Goal: Task Accomplishment & Management: Use online tool/utility

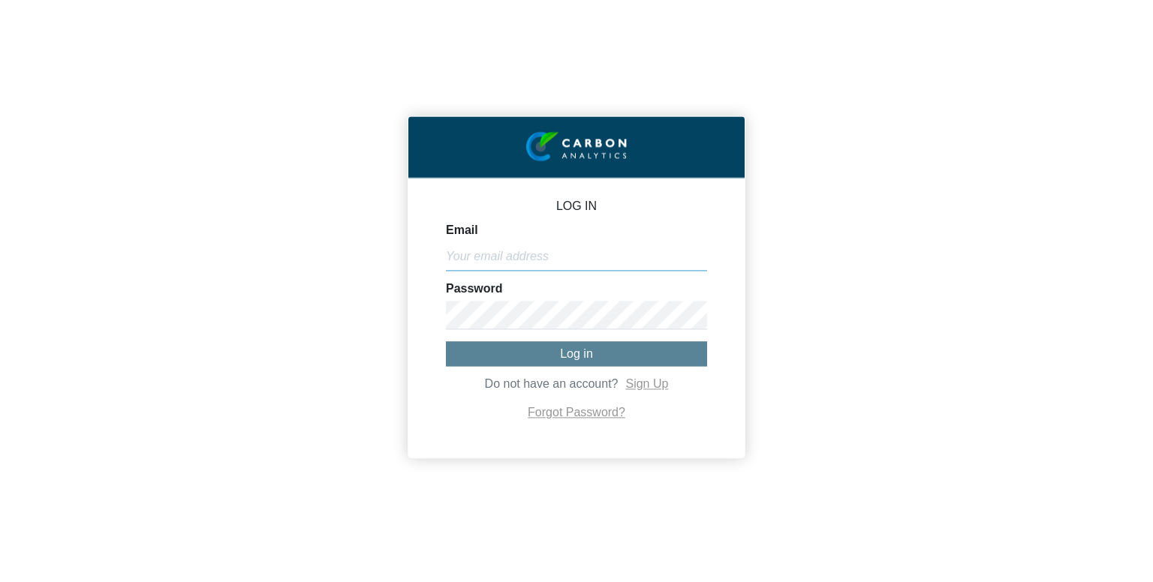
type input "[PERSON_NAME][EMAIL_ADDRESS][DOMAIN_NAME]"
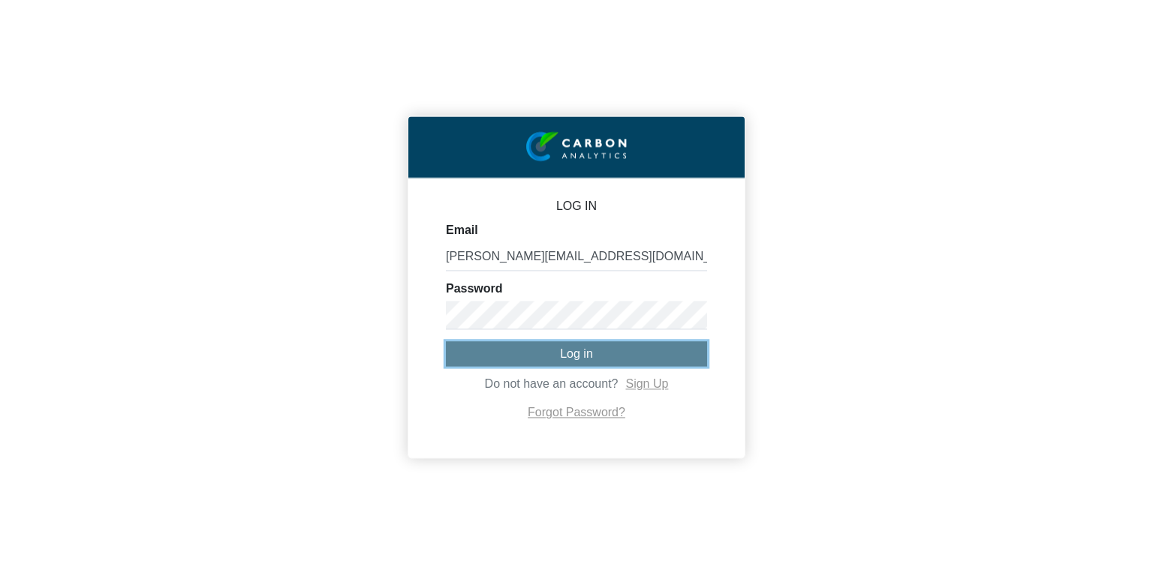
click at [594, 352] on button "Log in" at bounding box center [576, 353] width 261 height 25
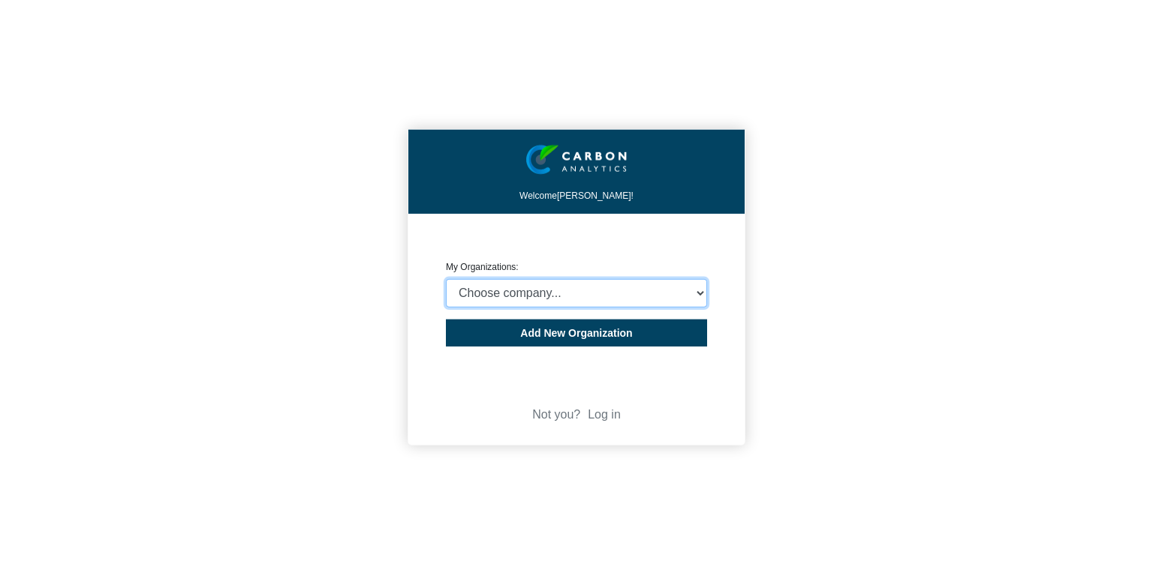
click at [541, 283] on select "Choose company... CARBON ANALYTICS LIMITED test6 Nekton Capital Limited Pacha S…" at bounding box center [576, 293] width 261 height 29
select select "932401"
click at [446, 279] on select "Choose company... CARBON ANALYTICS LIMITED test6 Nekton Capital Limited Pacha S…" at bounding box center [576, 293] width 261 height 29
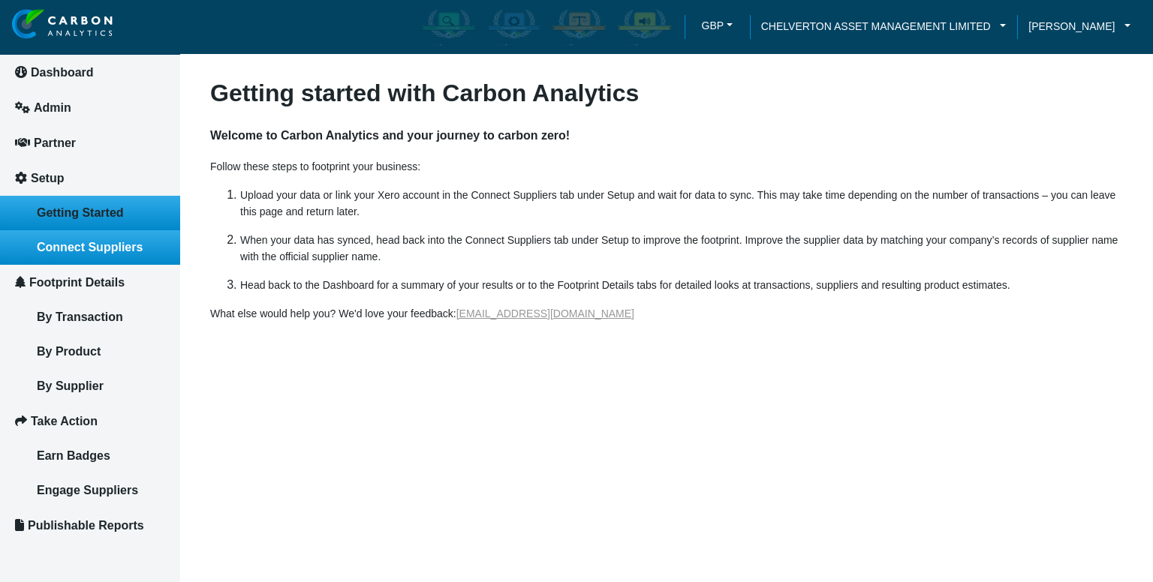
click at [63, 259] on link "Connect Suppliers" at bounding box center [90, 247] width 180 height 35
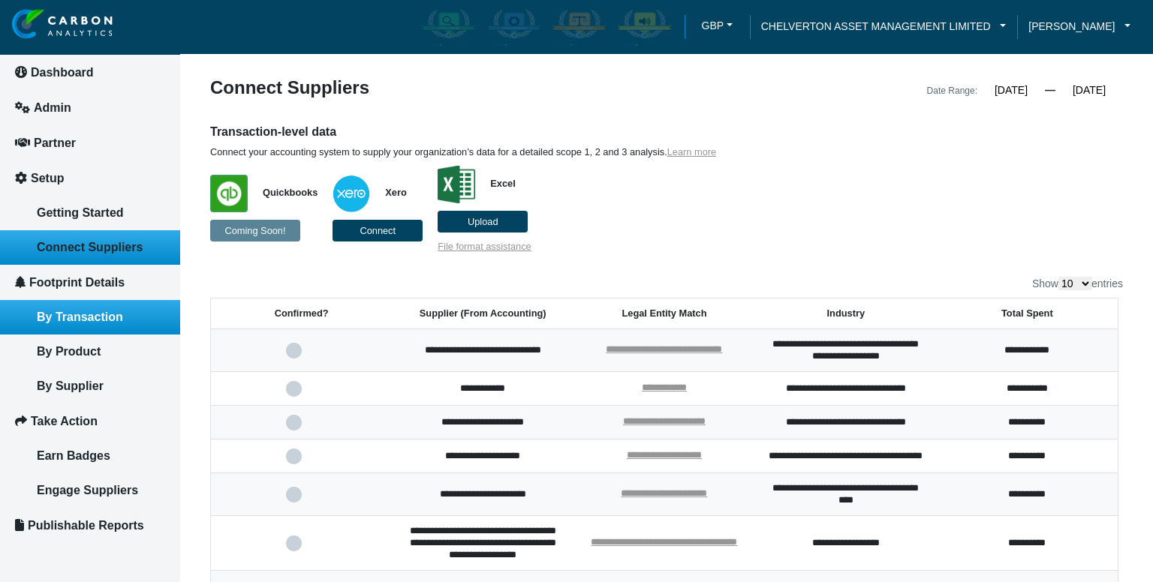
click at [39, 321] on link "By Transaction" at bounding box center [90, 317] width 180 height 35
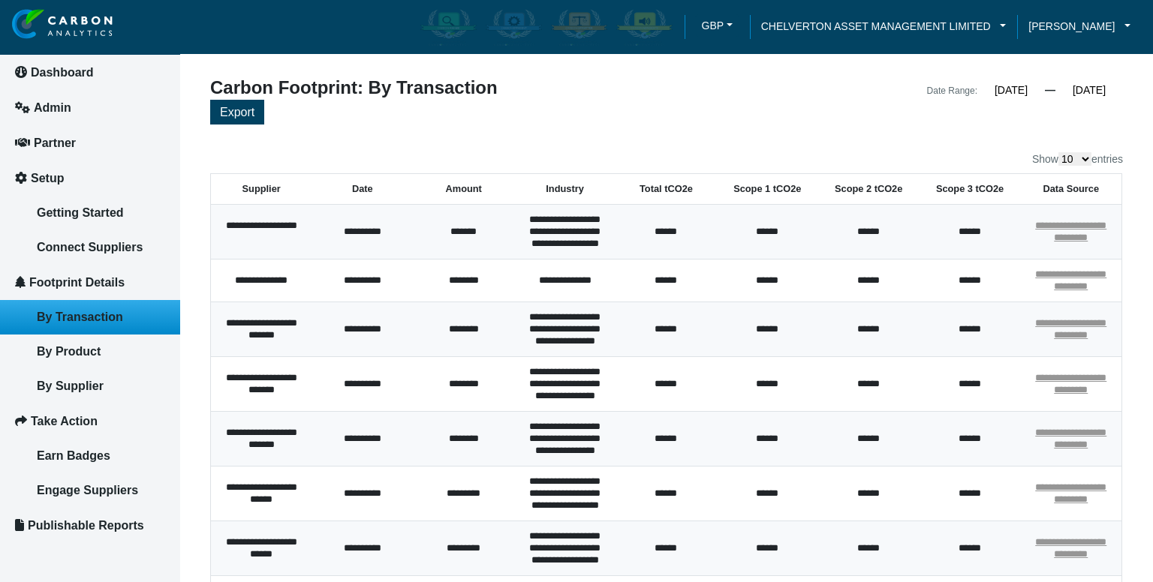
click at [752, 103] on div "Export" at bounding box center [666, 114] width 913 height 29
